Goal: Task Accomplishment & Management: Use online tool/utility

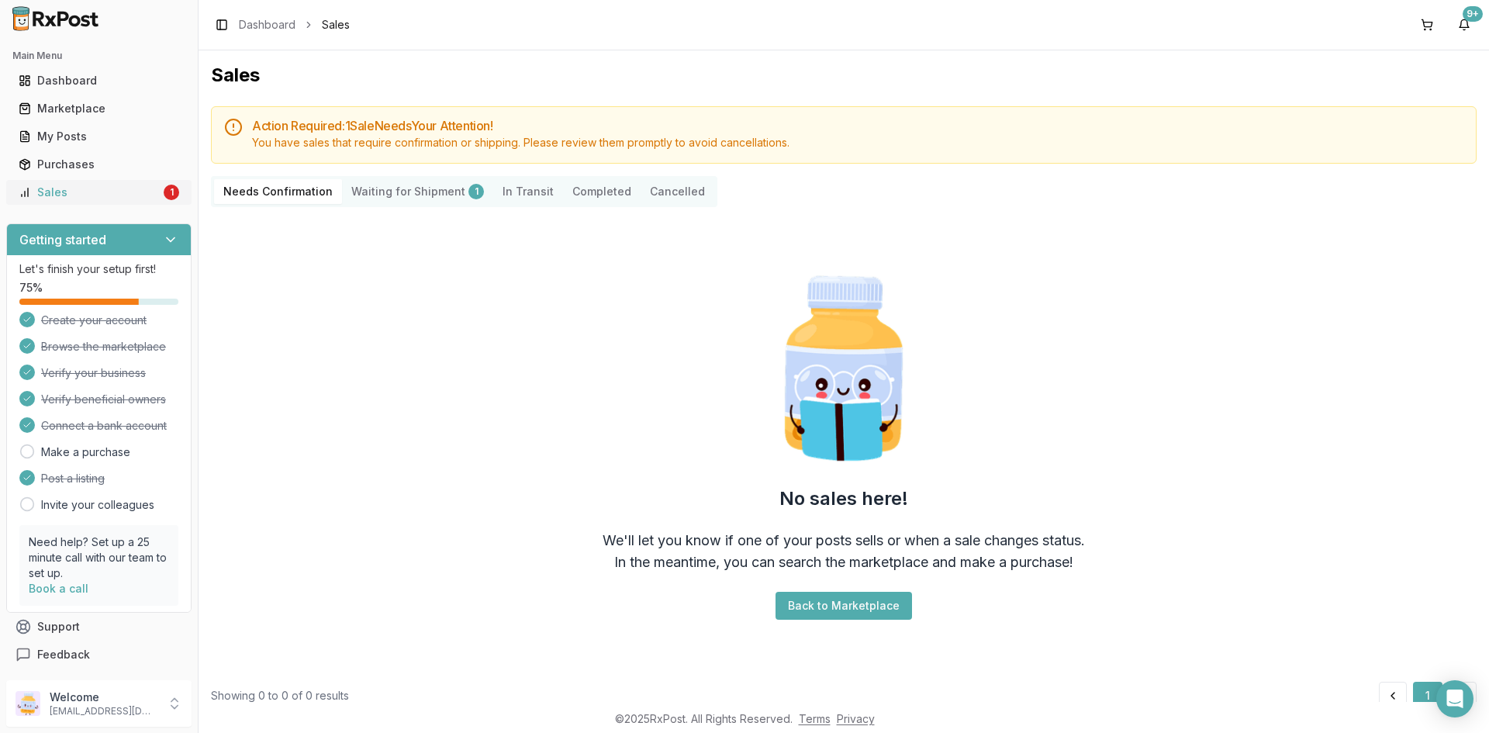
click at [131, 198] on div "Sales" at bounding box center [90, 193] width 142 height 16
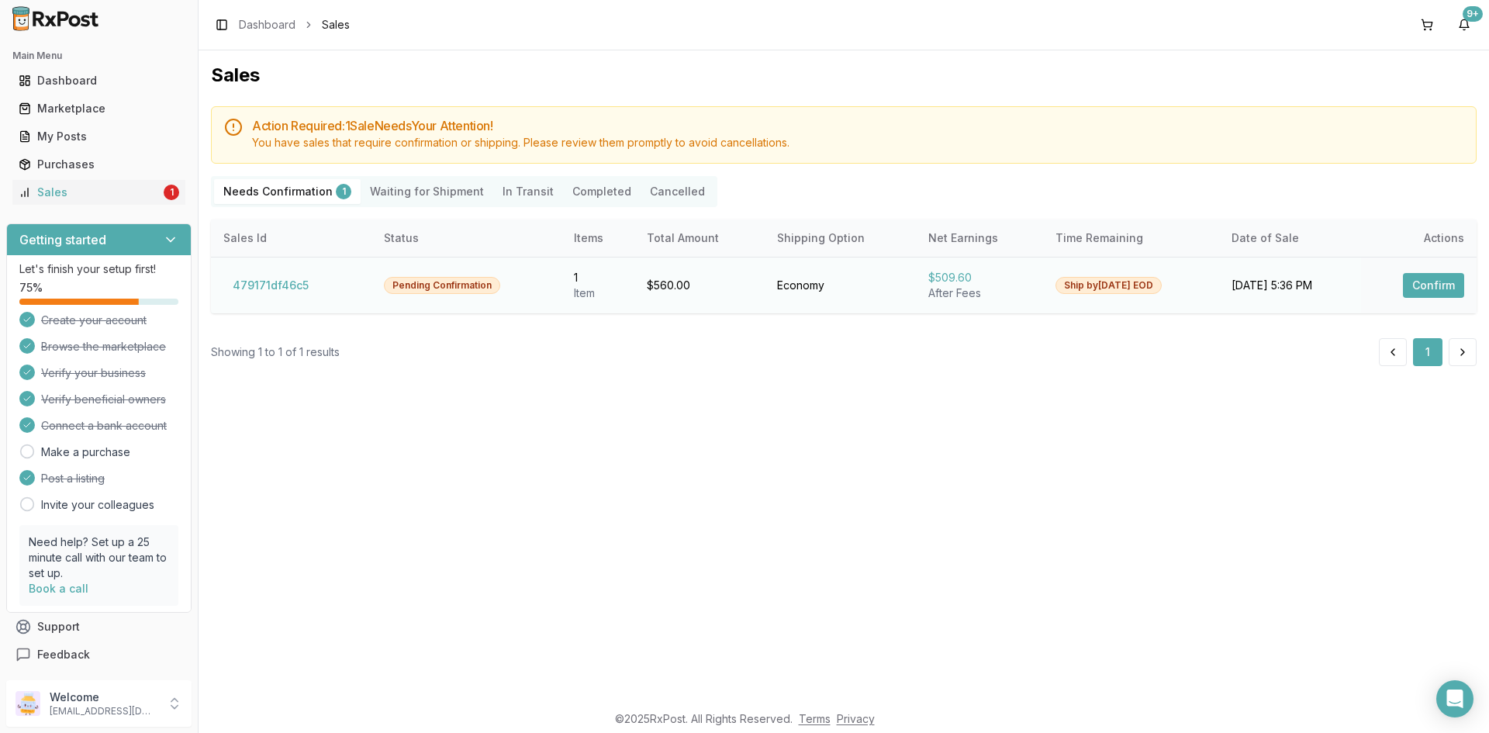
click at [1428, 280] on button "Confirm" at bounding box center [1433, 285] width 61 height 25
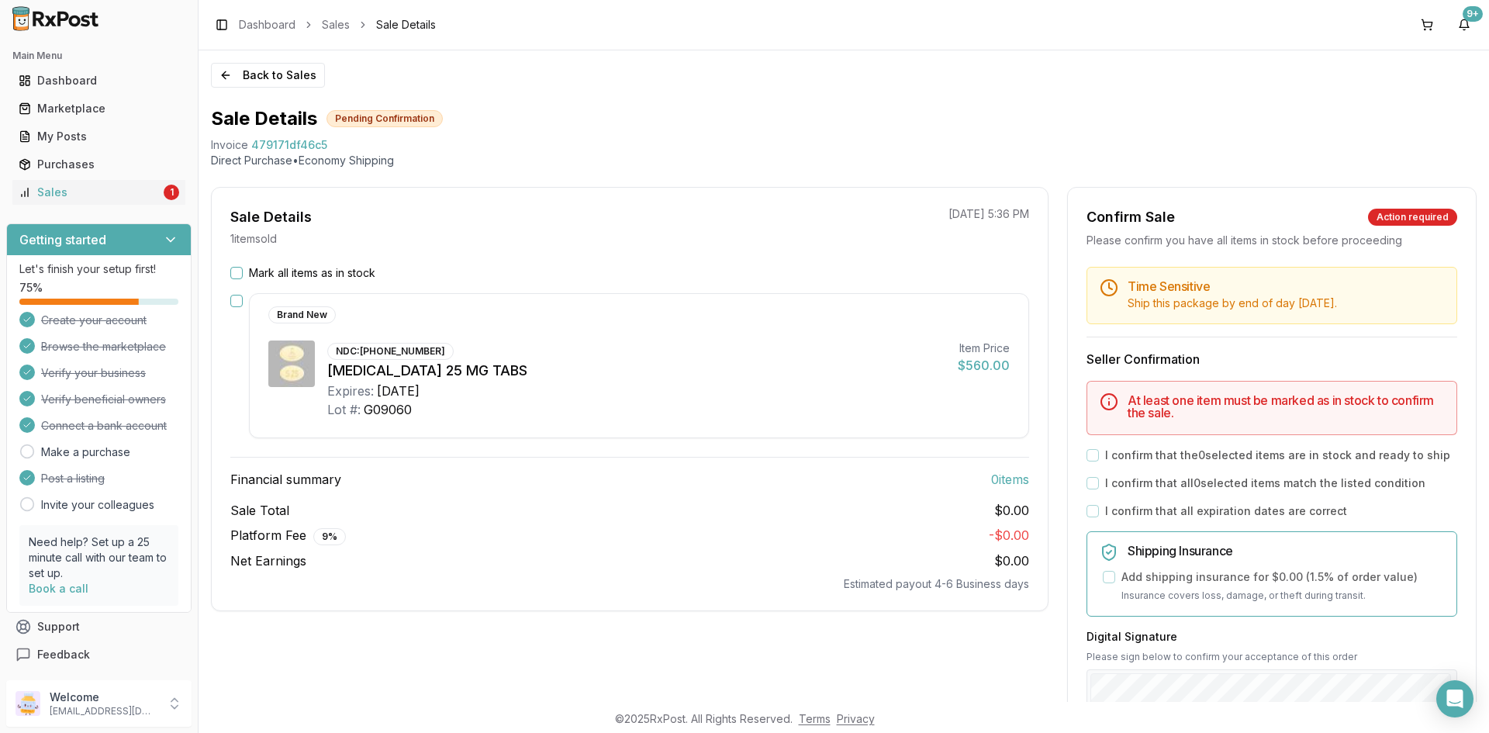
click at [233, 272] on button "Mark all items as in stock" at bounding box center [236, 273] width 12 height 12
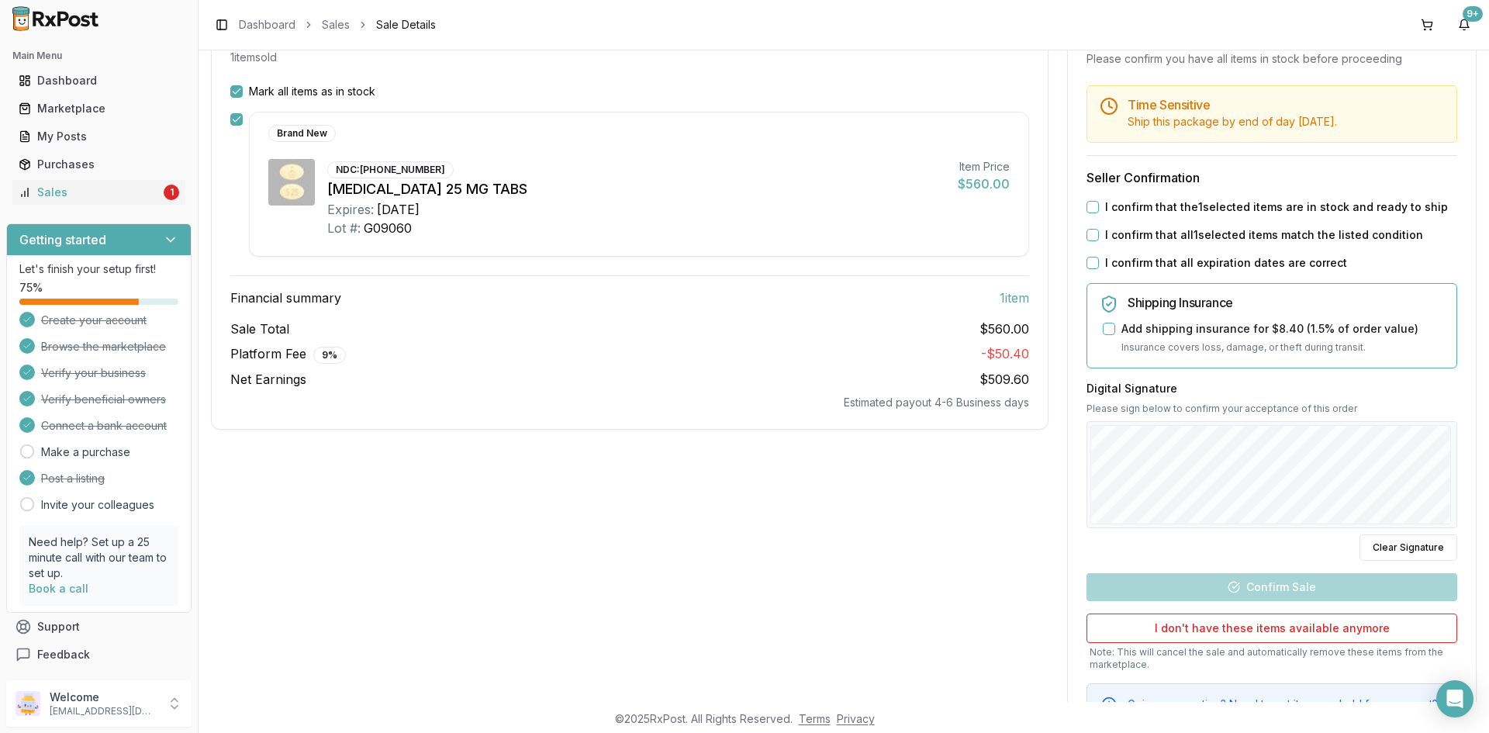
scroll to position [233, 0]
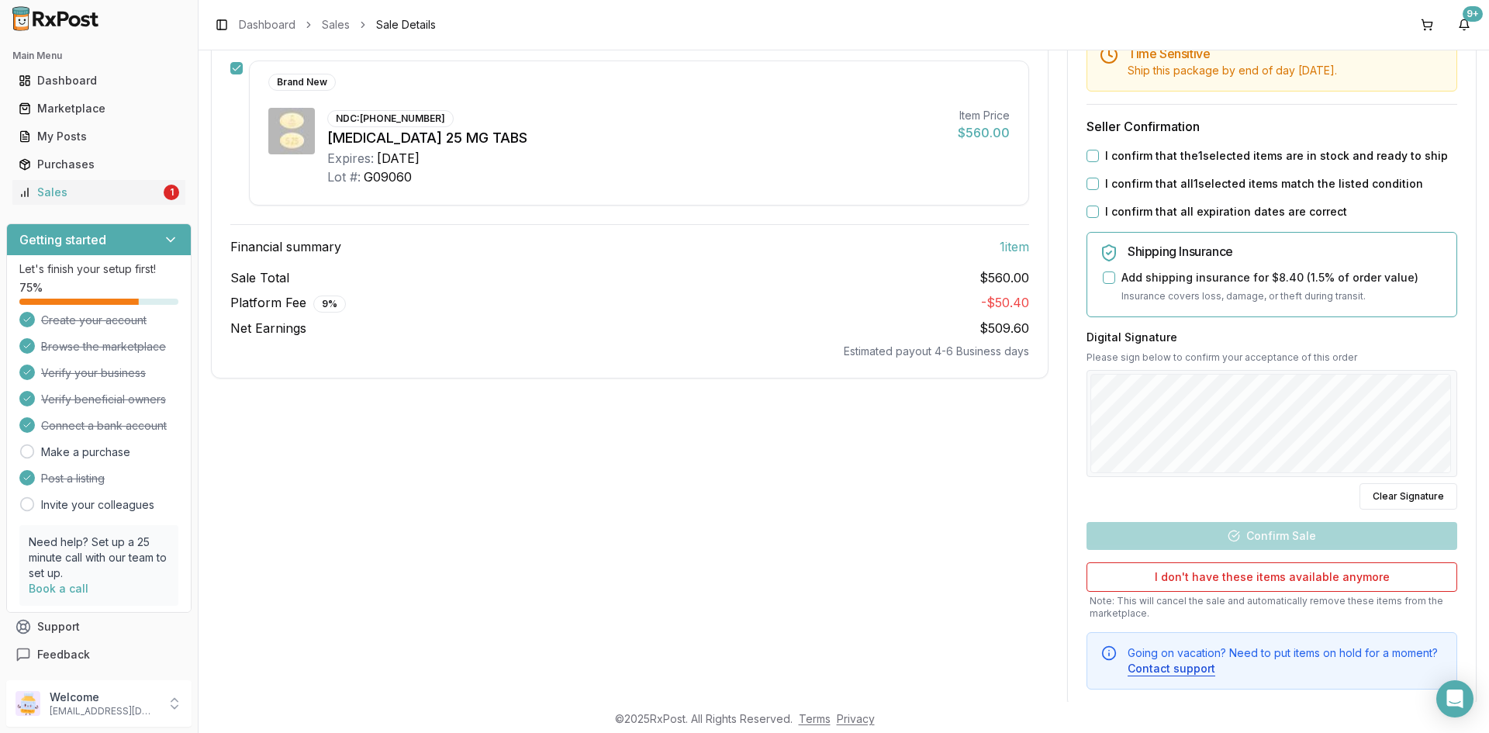
click at [1087, 157] on button "I confirm that the 1 selected items are in stock and ready to ship" at bounding box center [1092, 156] width 12 height 12
click at [1087, 178] on button "I confirm that all 1 selected items match the listed condition" at bounding box center [1092, 184] width 12 height 12
click at [1089, 211] on button "I confirm that all expiration dates are correct" at bounding box center [1092, 211] width 12 height 12
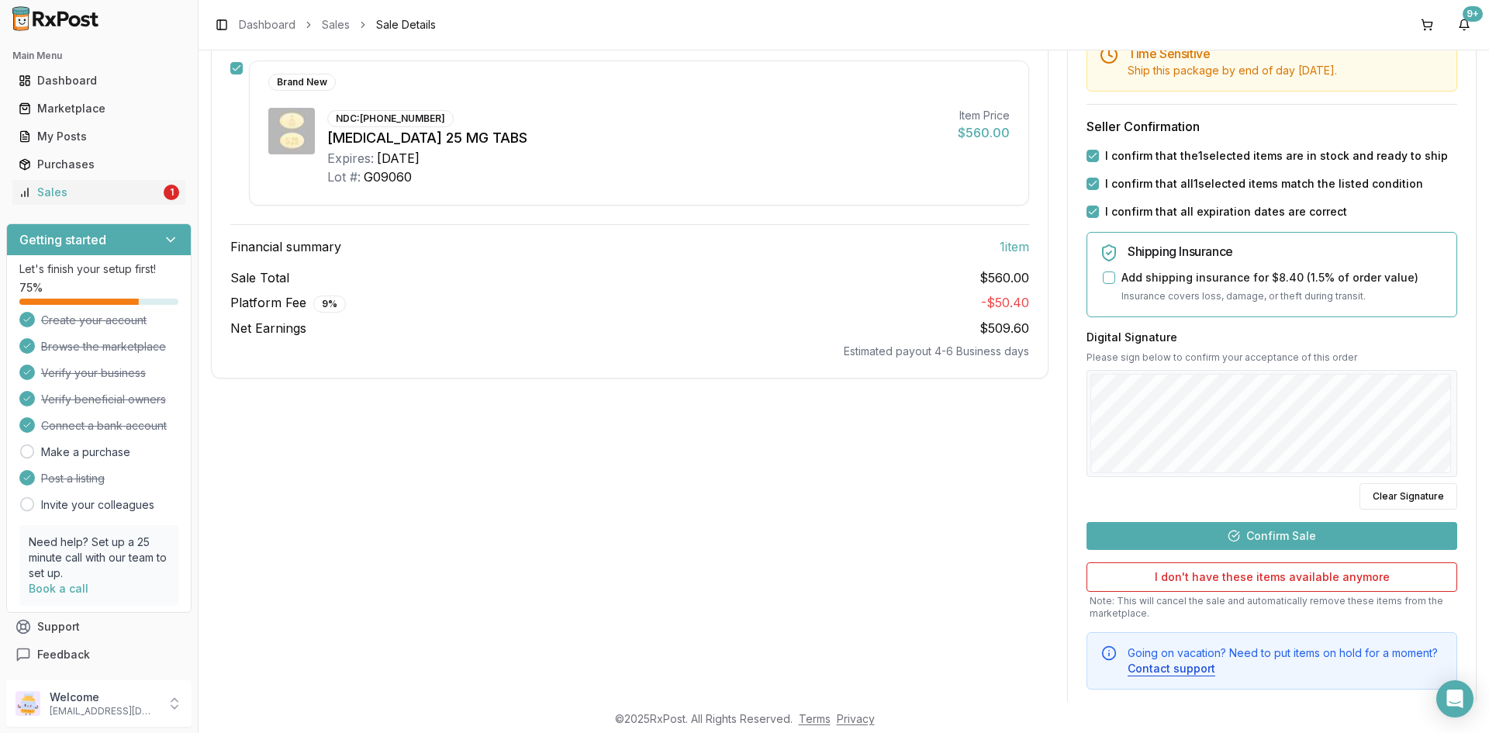
click at [1256, 533] on button "Confirm Sale" at bounding box center [1271, 536] width 371 height 28
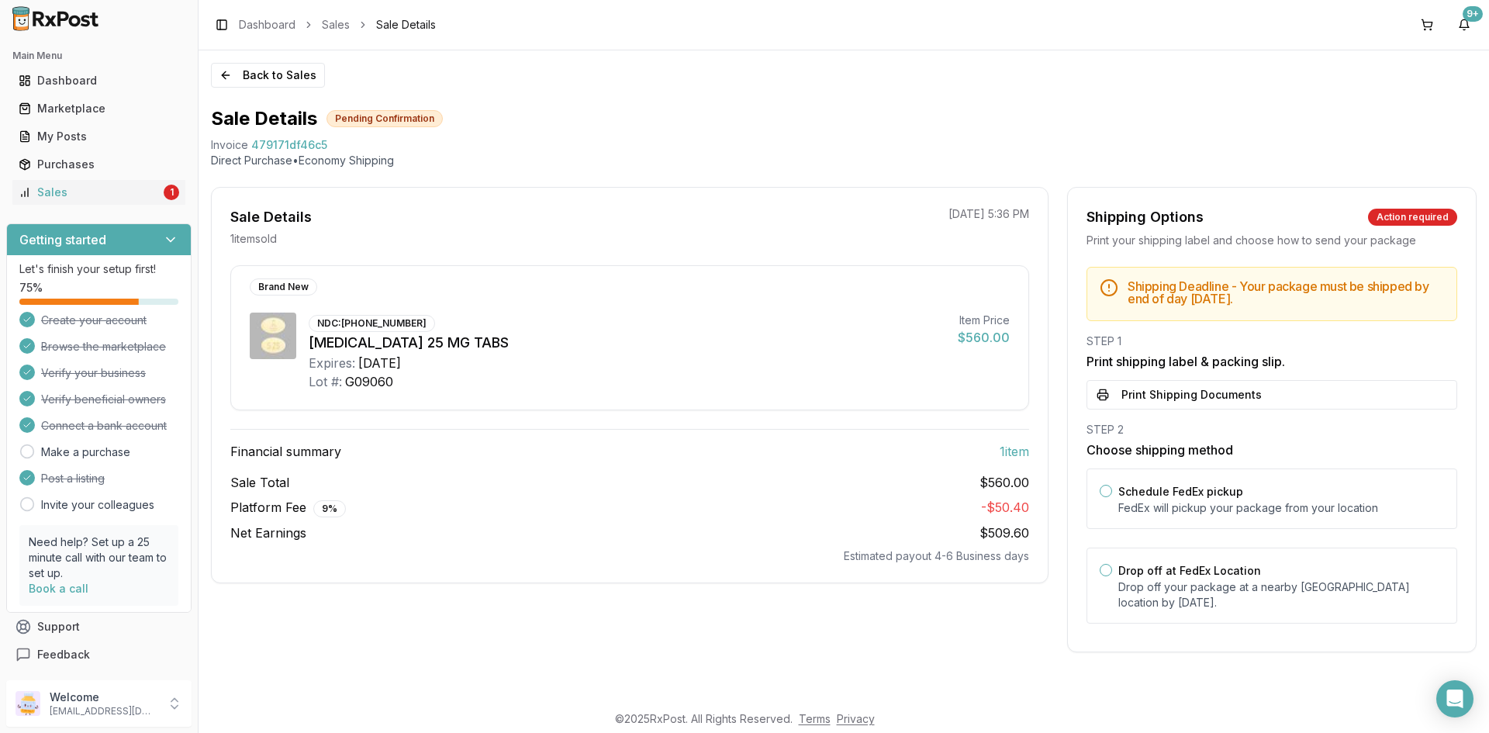
scroll to position [0, 0]
click at [1195, 396] on button "Print Shipping Documents" at bounding box center [1271, 394] width 371 height 29
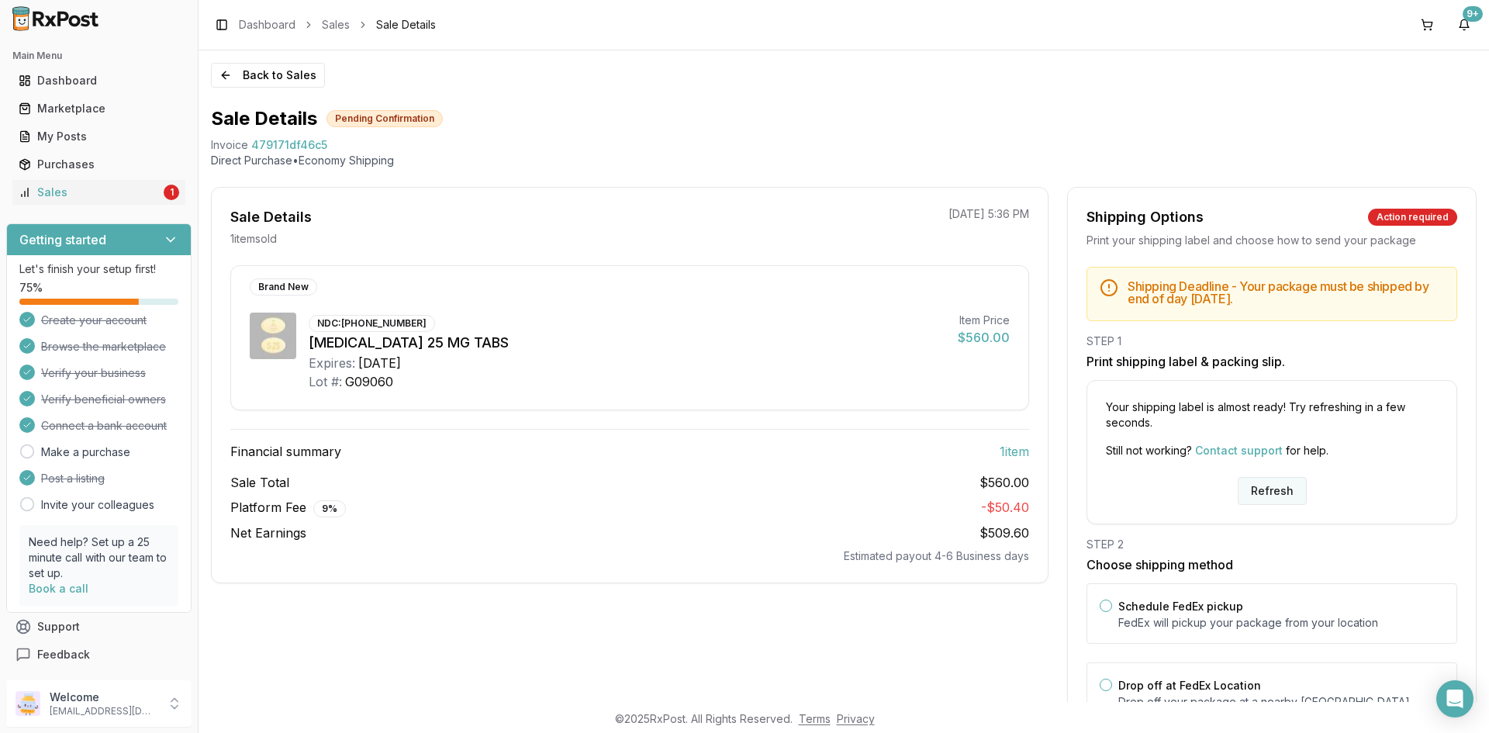
click at [1261, 495] on button "Refresh" at bounding box center [1271, 491] width 69 height 28
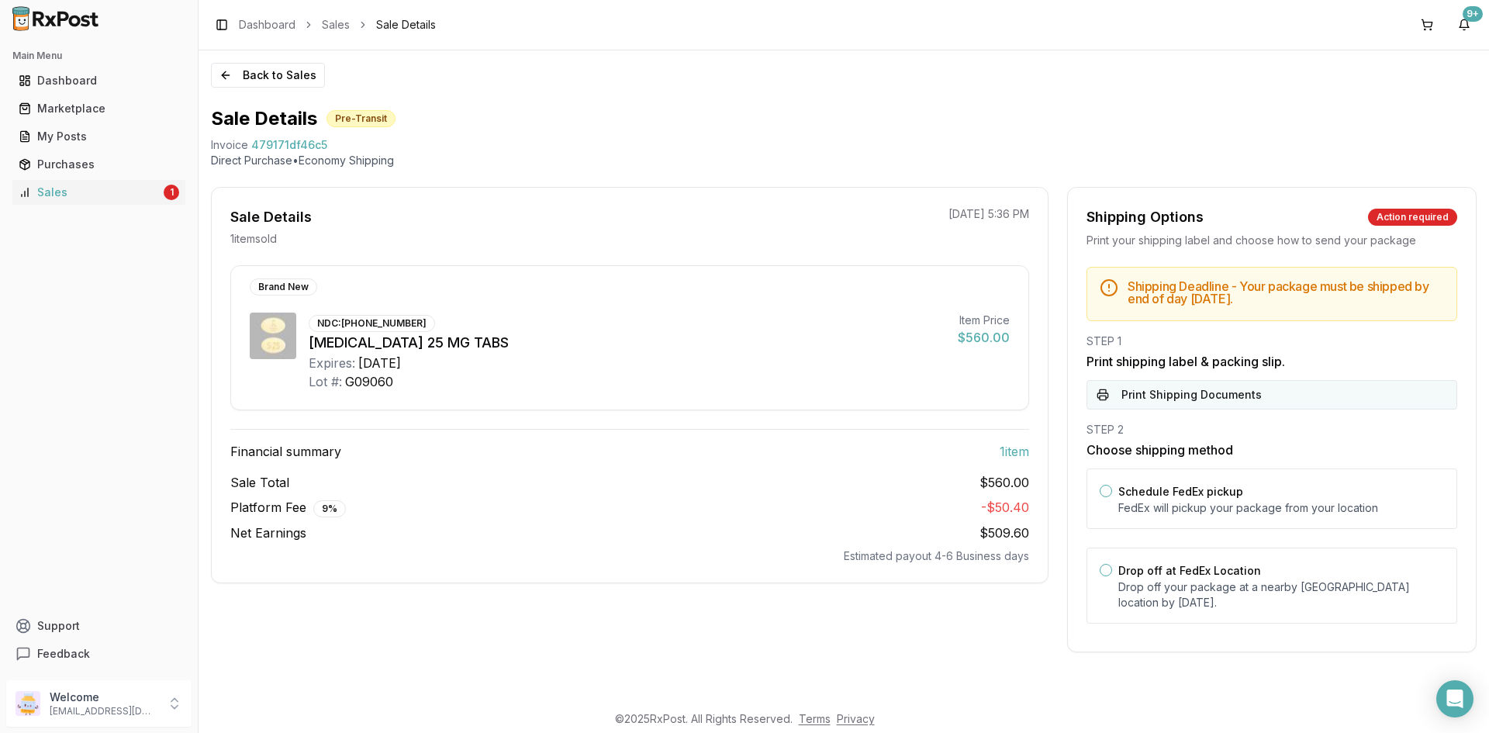
click at [1165, 386] on button "Print Shipping Documents" at bounding box center [1271, 394] width 371 height 29
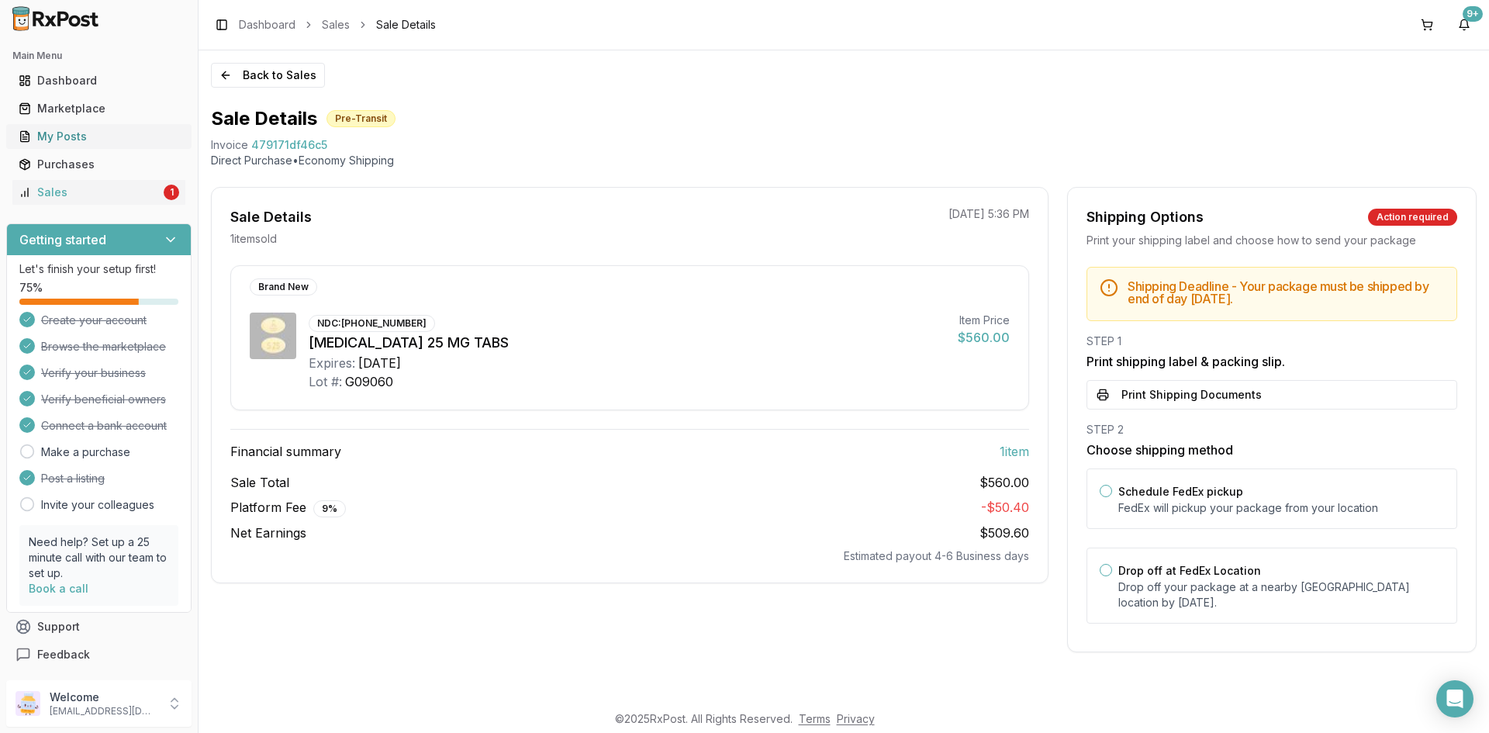
click at [48, 138] on div "My Posts" at bounding box center [99, 137] width 160 height 16
